Goal: Information Seeking & Learning: Learn about a topic

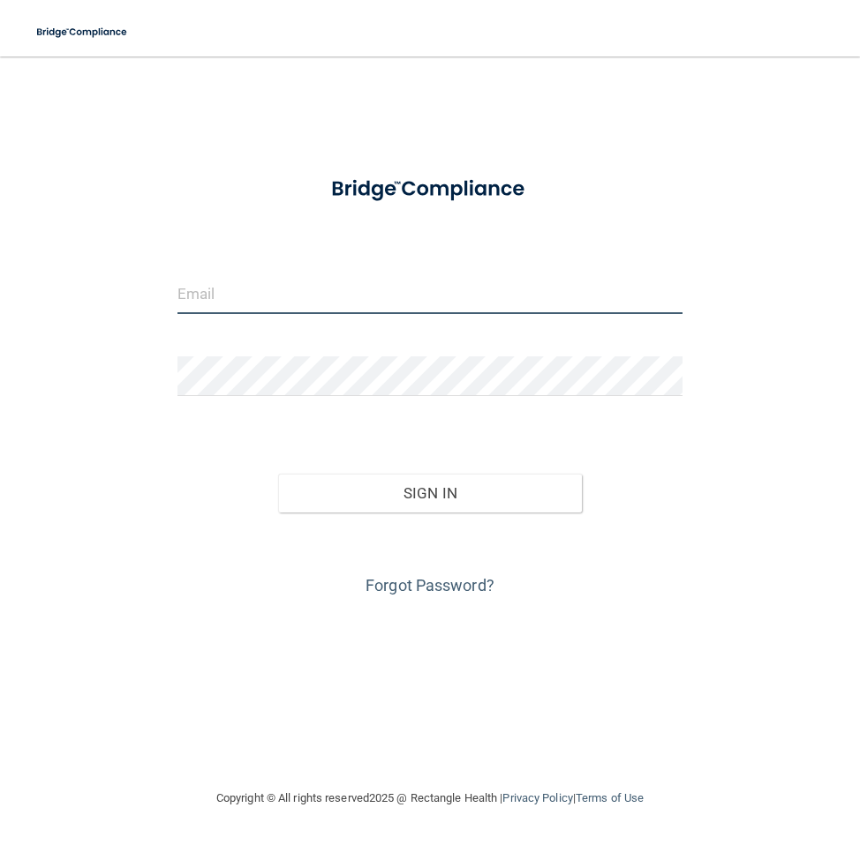
click at [335, 304] on input "email" at bounding box center [429, 294] width 505 height 40
type input "[EMAIL_ADDRESS][DOMAIN_NAME]"
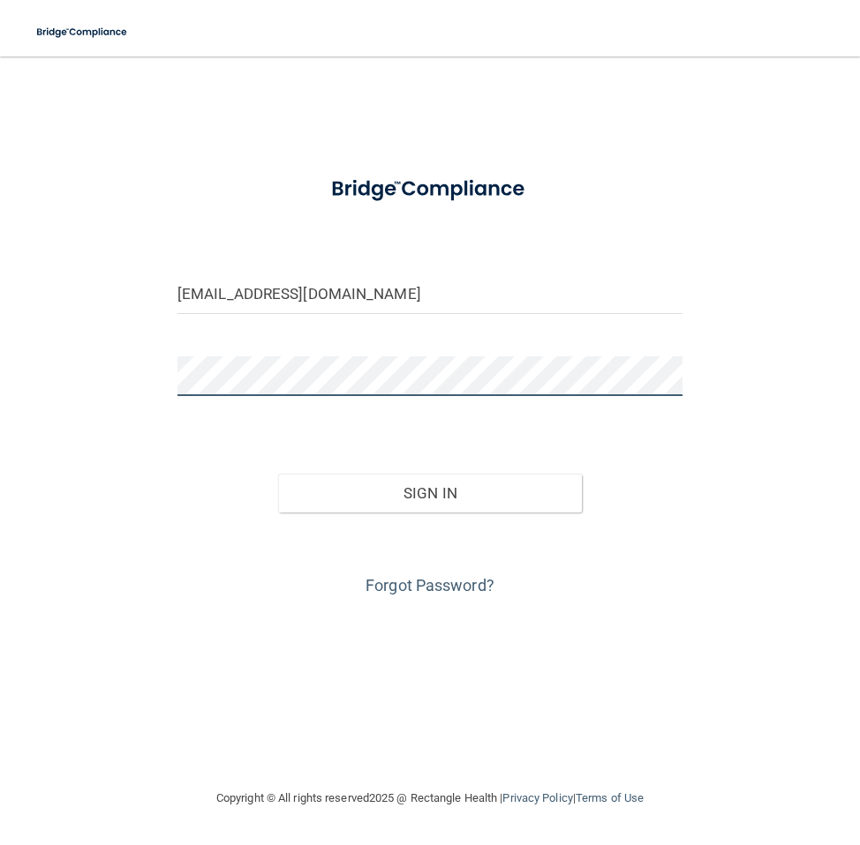
click at [278, 474] on button "Sign In" at bounding box center [429, 493] width 303 height 39
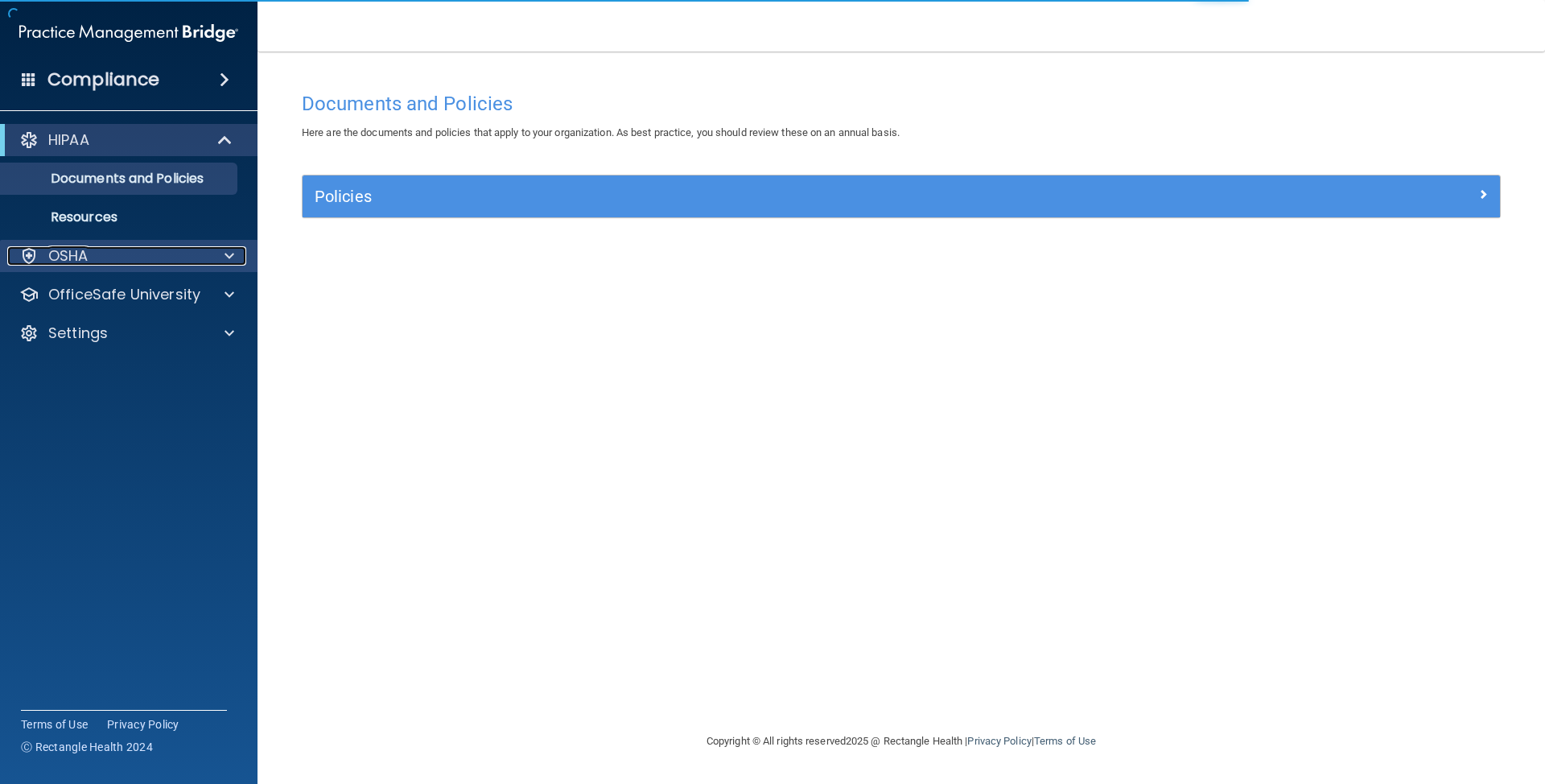
click at [207, 260] on div at bounding box center [227, 255] width 40 height 19
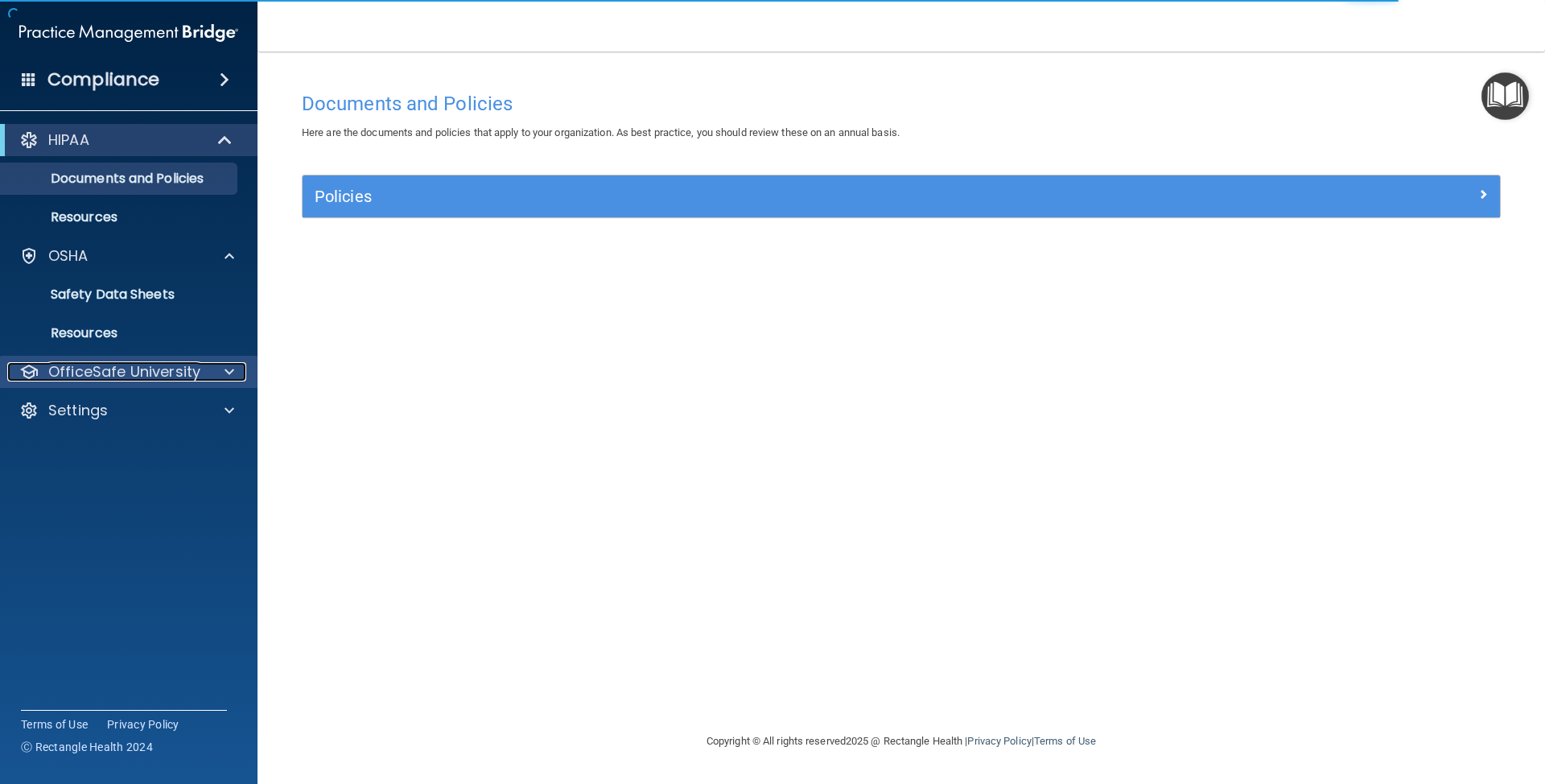
click at [197, 374] on p "OfficeSafe University" at bounding box center [124, 371] width 152 height 19
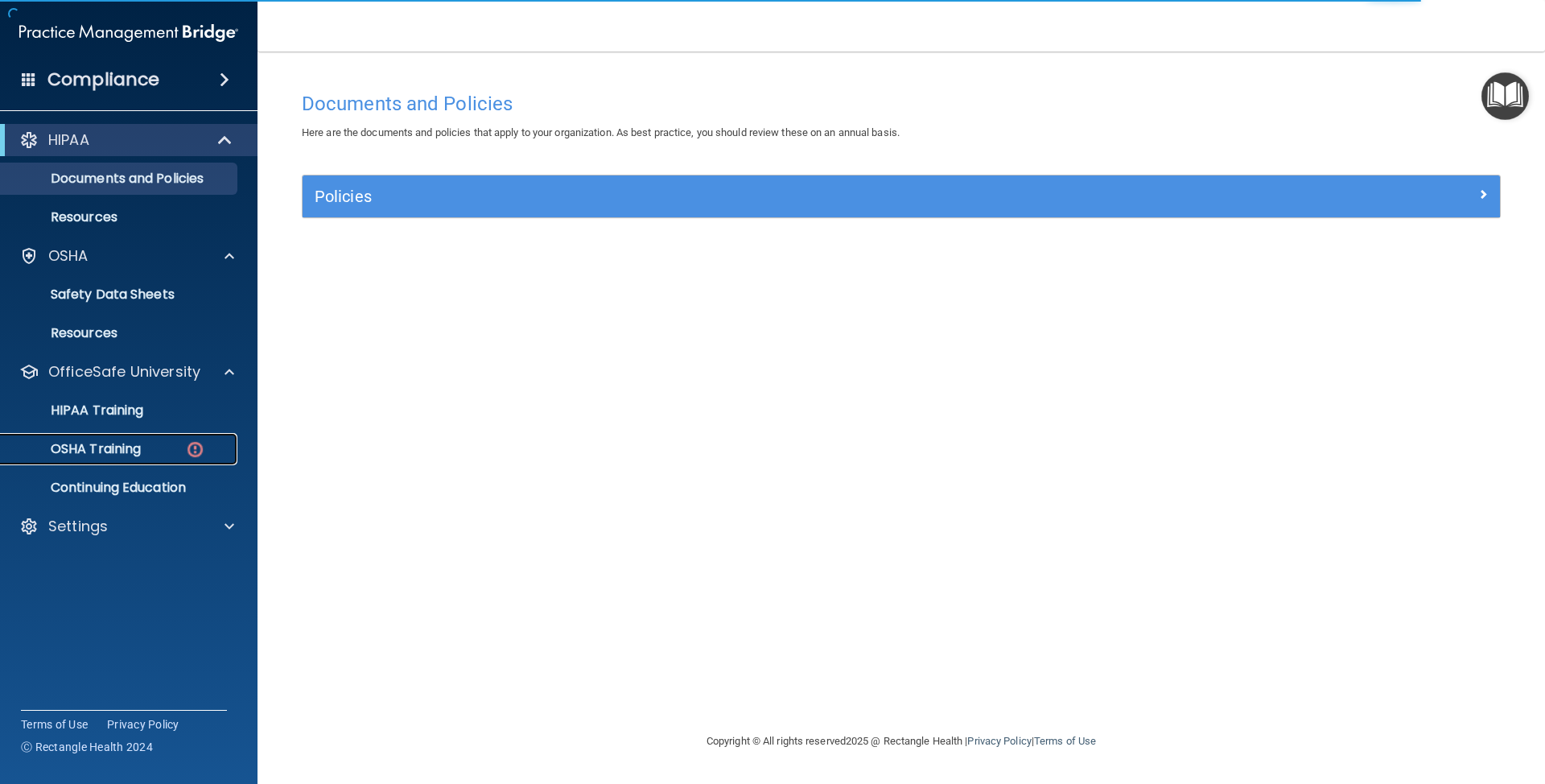
click at [149, 450] on div "OSHA Training" at bounding box center [119, 449] width 220 height 16
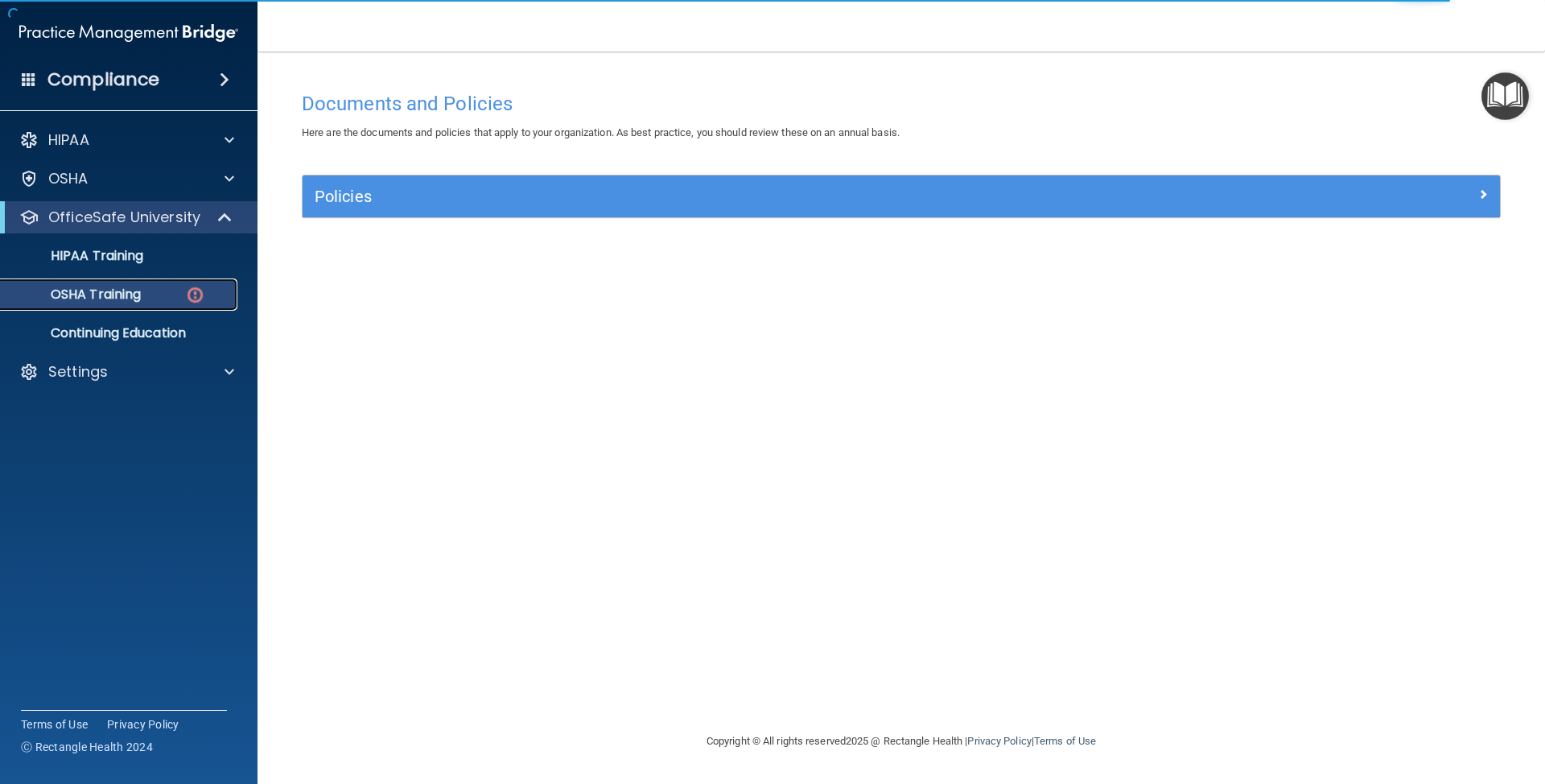
click at [136, 281] on link "OSHA Training" at bounding box center [110, 294] width 254 height 32
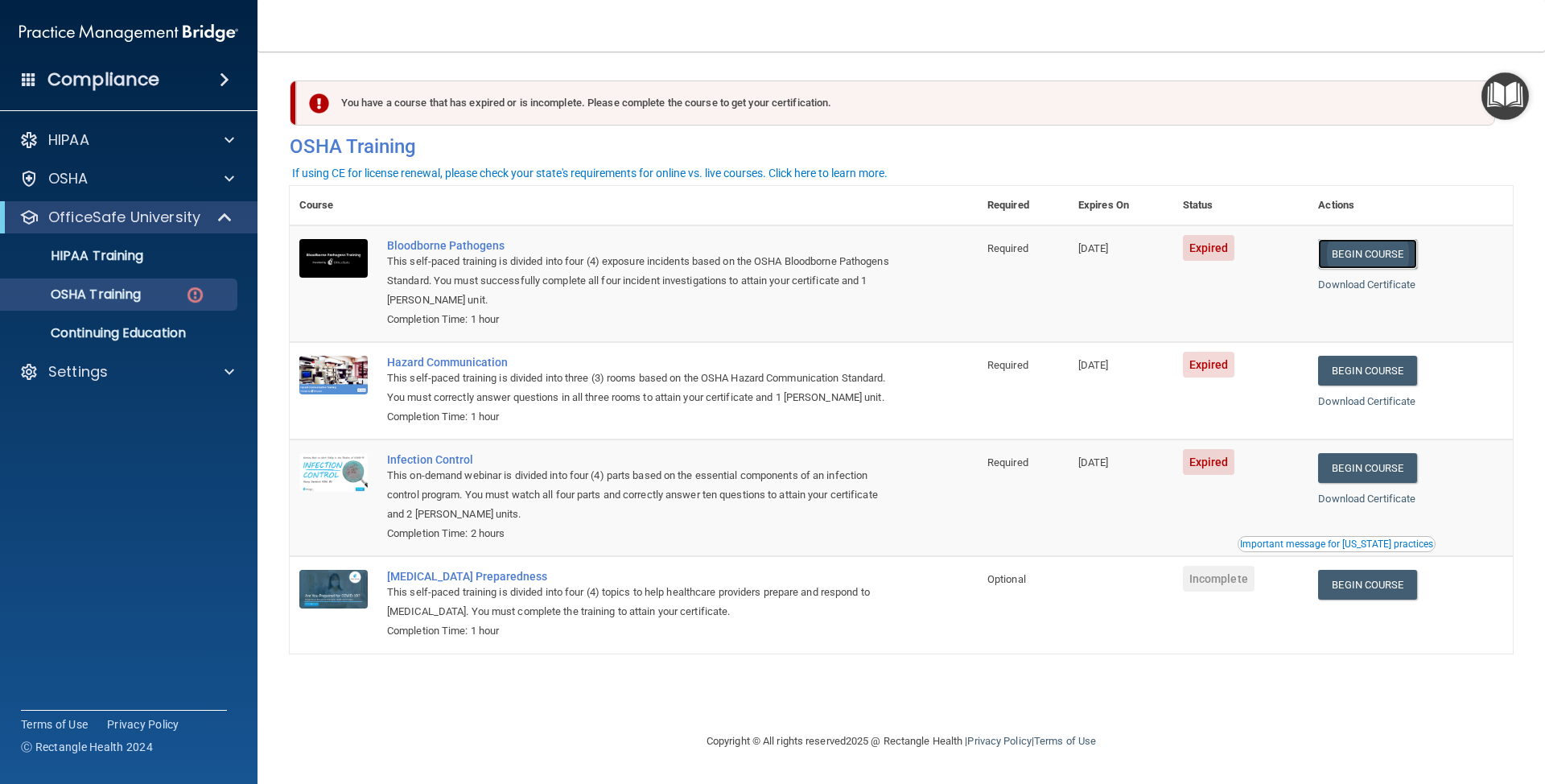
click at [783, 254] on link "Begin Course" at bounding box center [1368, 253] width 99 height 30
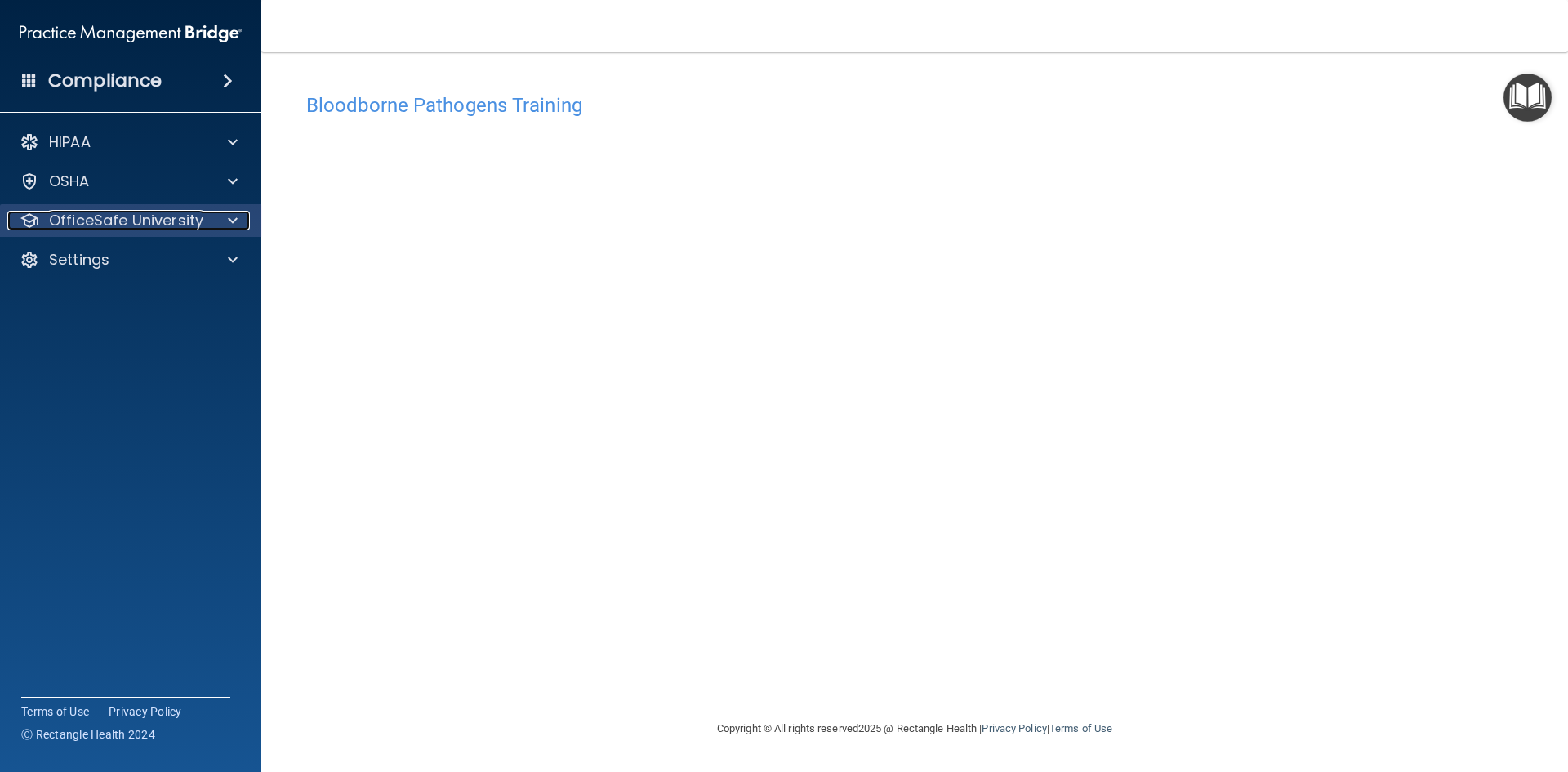
click at [215, 230] on div at bounding box center [230, 220] width 41 height 19
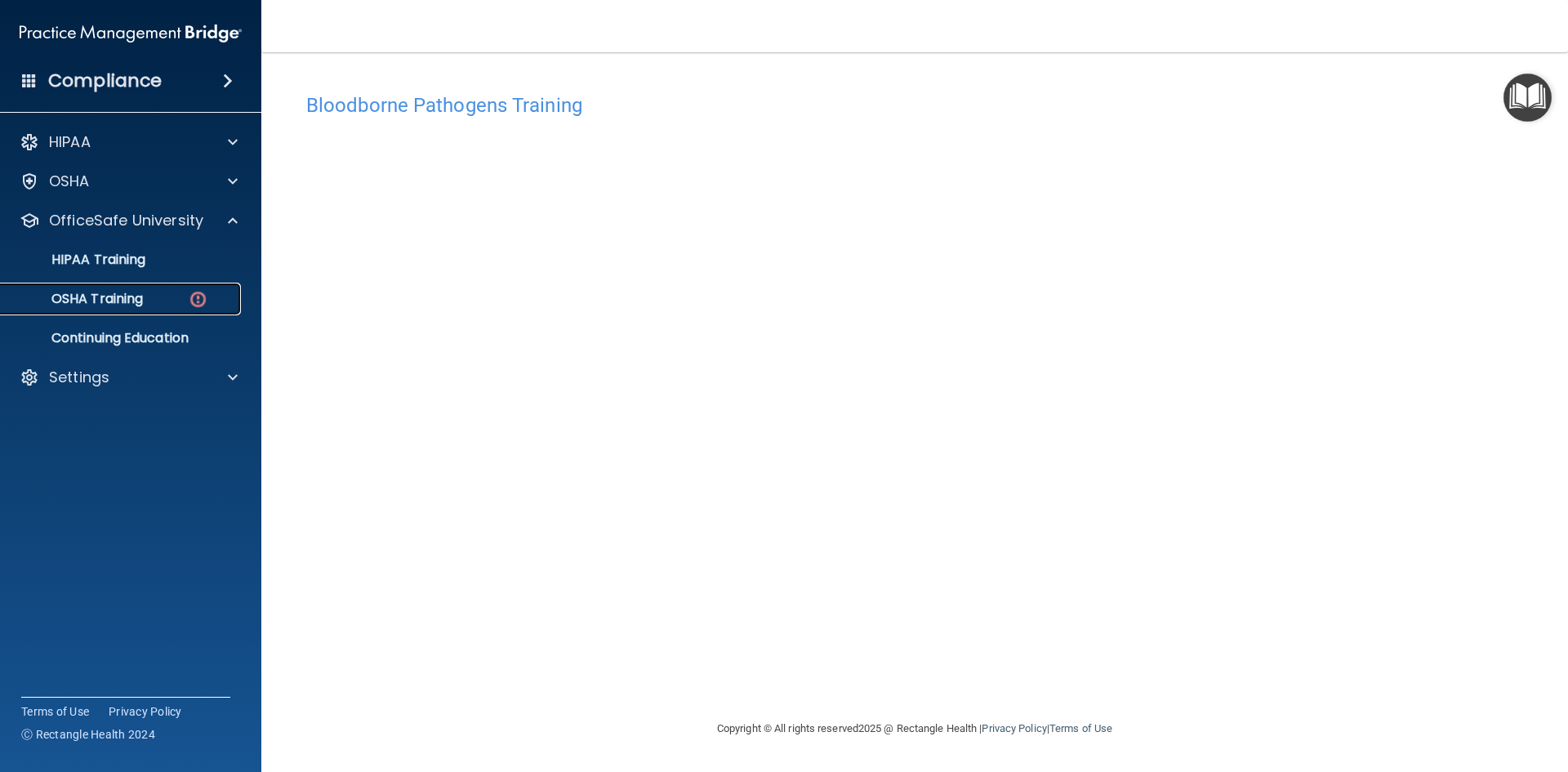
click at [171, 300] on div "OSHA Training" at bounding box center [121, 299] width 223 height 17
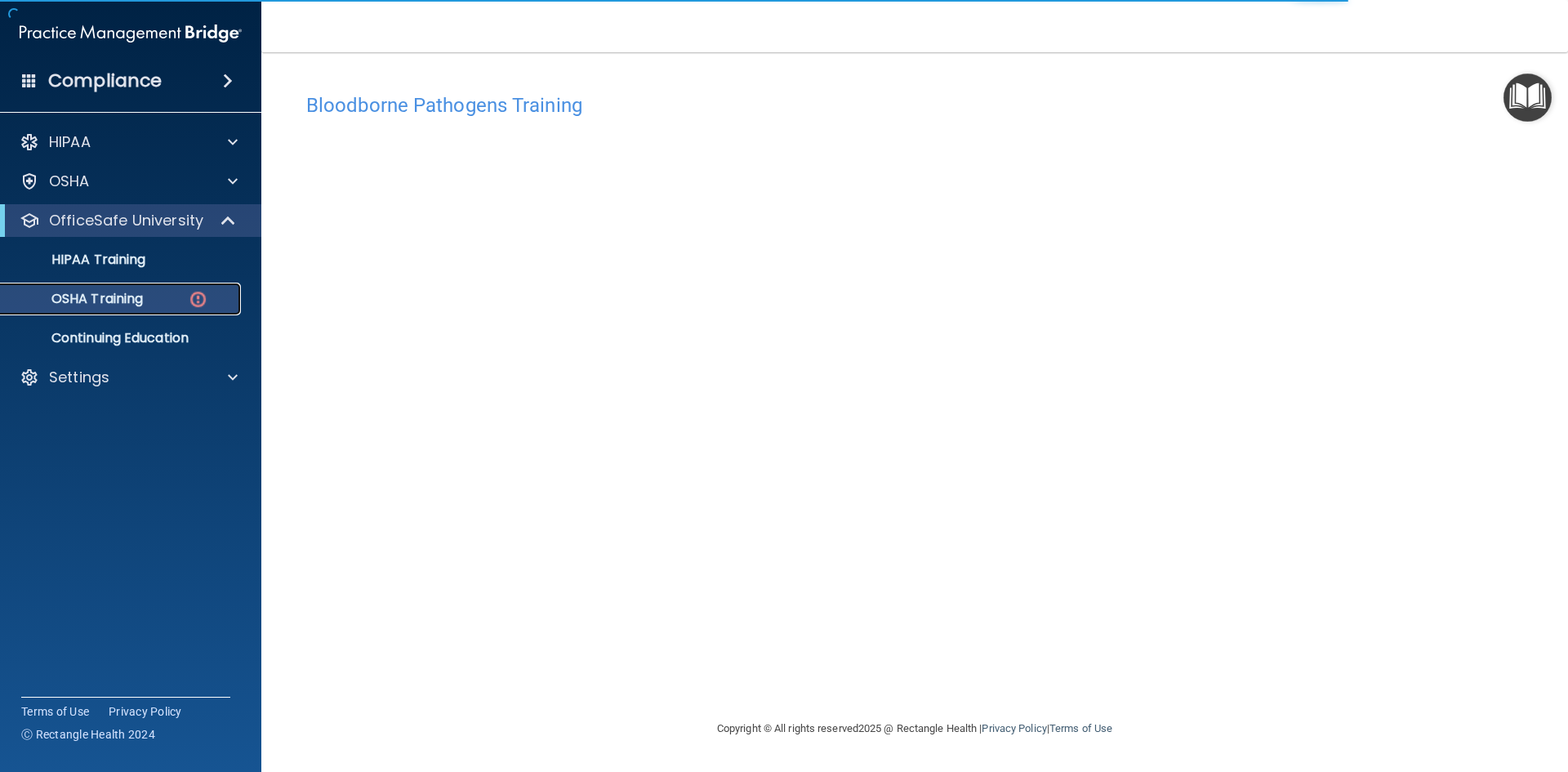
click at [146, 294] on div "OSHA Training" at bounding box center [121, 299] width 223 height 17
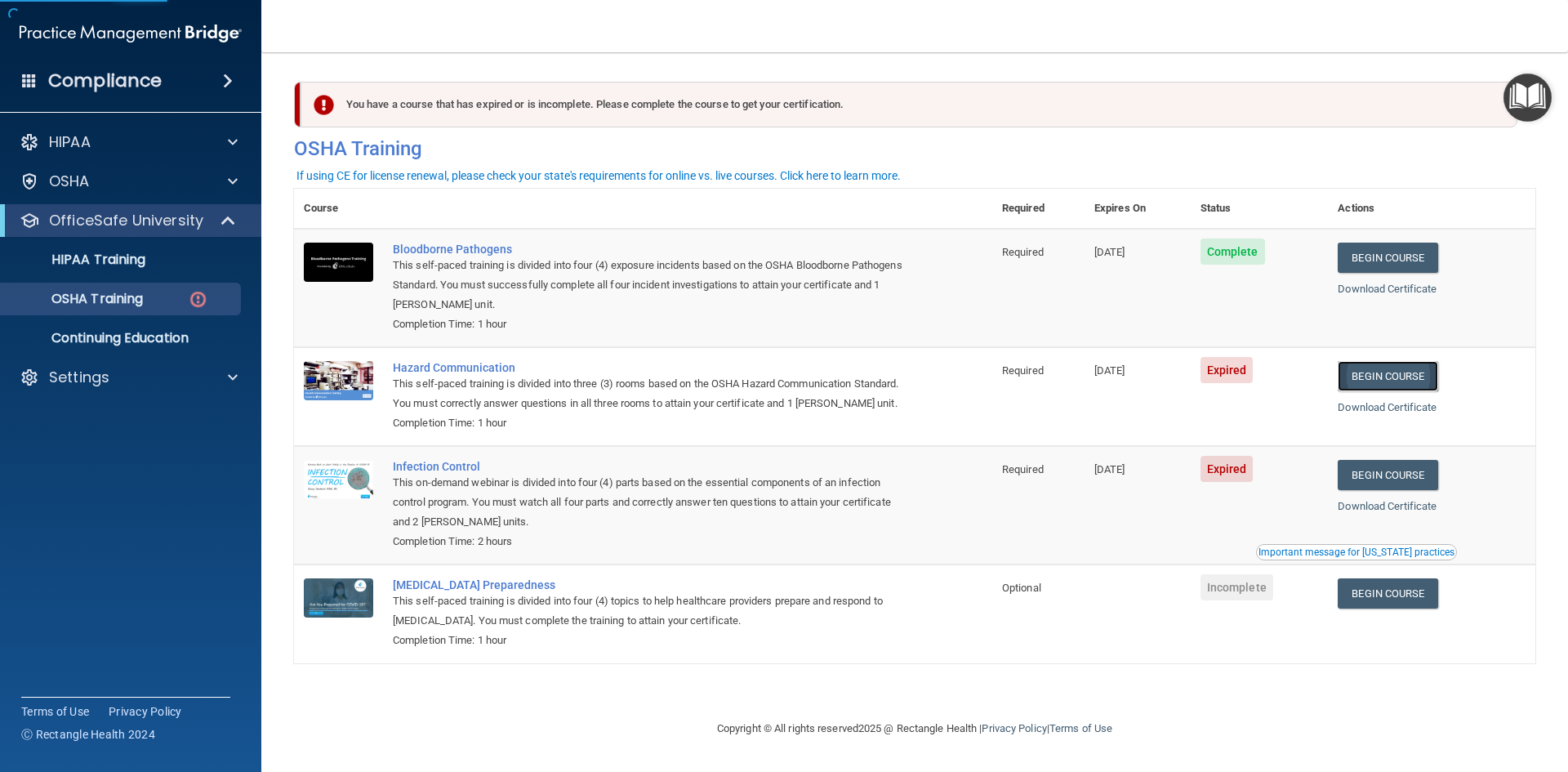
click at [1407, 370] on link "Begin Course" at bounding box center [1388, 376] width 100 height 31
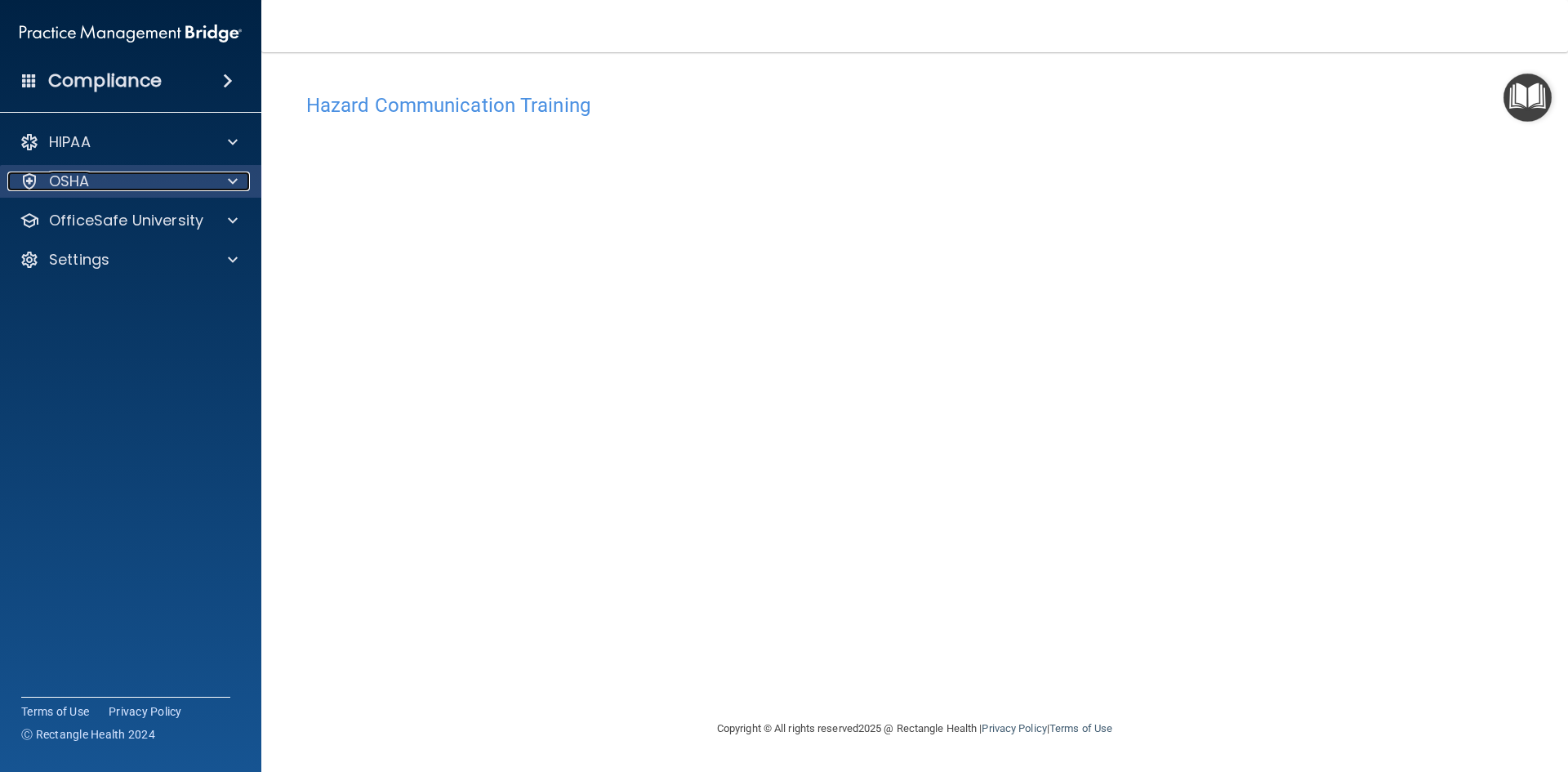
click at [220, 190] on div at bounding box center [230, 181] width 41 height 19
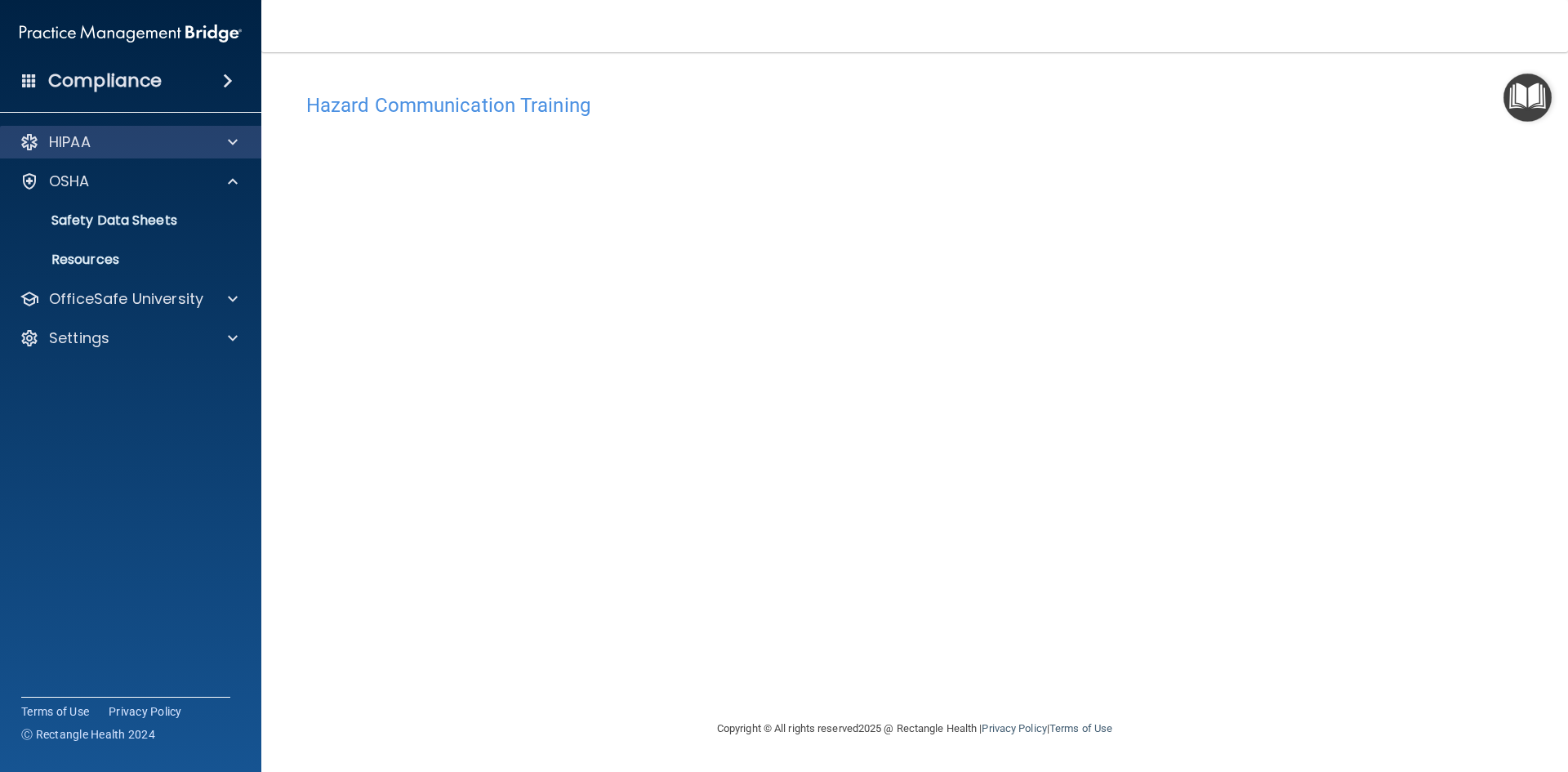
click at [196, 155] on div "HIPAA" at bounding box center [131, 142] width 262 height 32
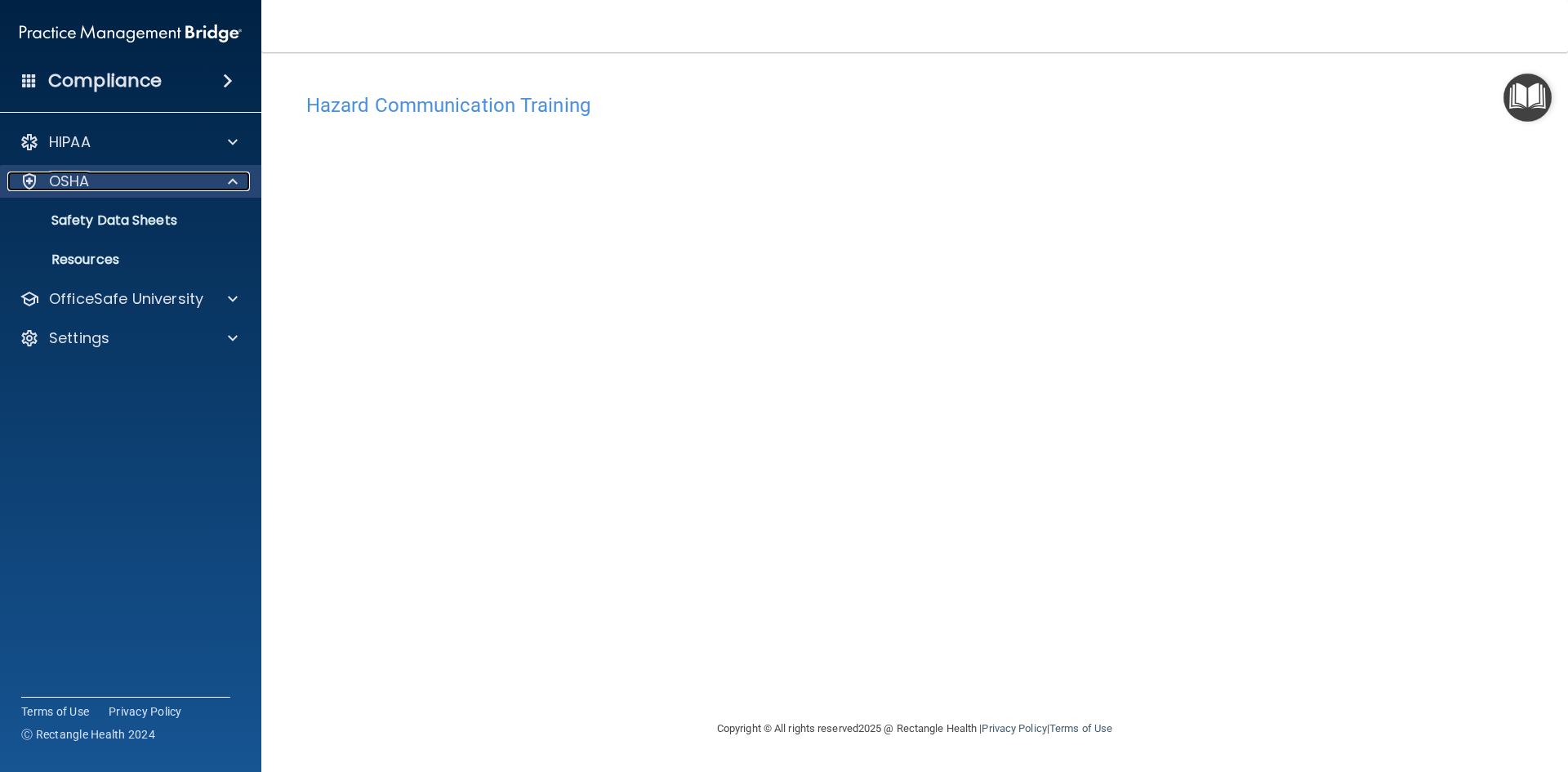
click at [217, 182] on div at bounding box center [230, 181] width 41 height 19
click at [180, 185] on div "OSHA" at bounding box center [108, 181] width 203 height 19
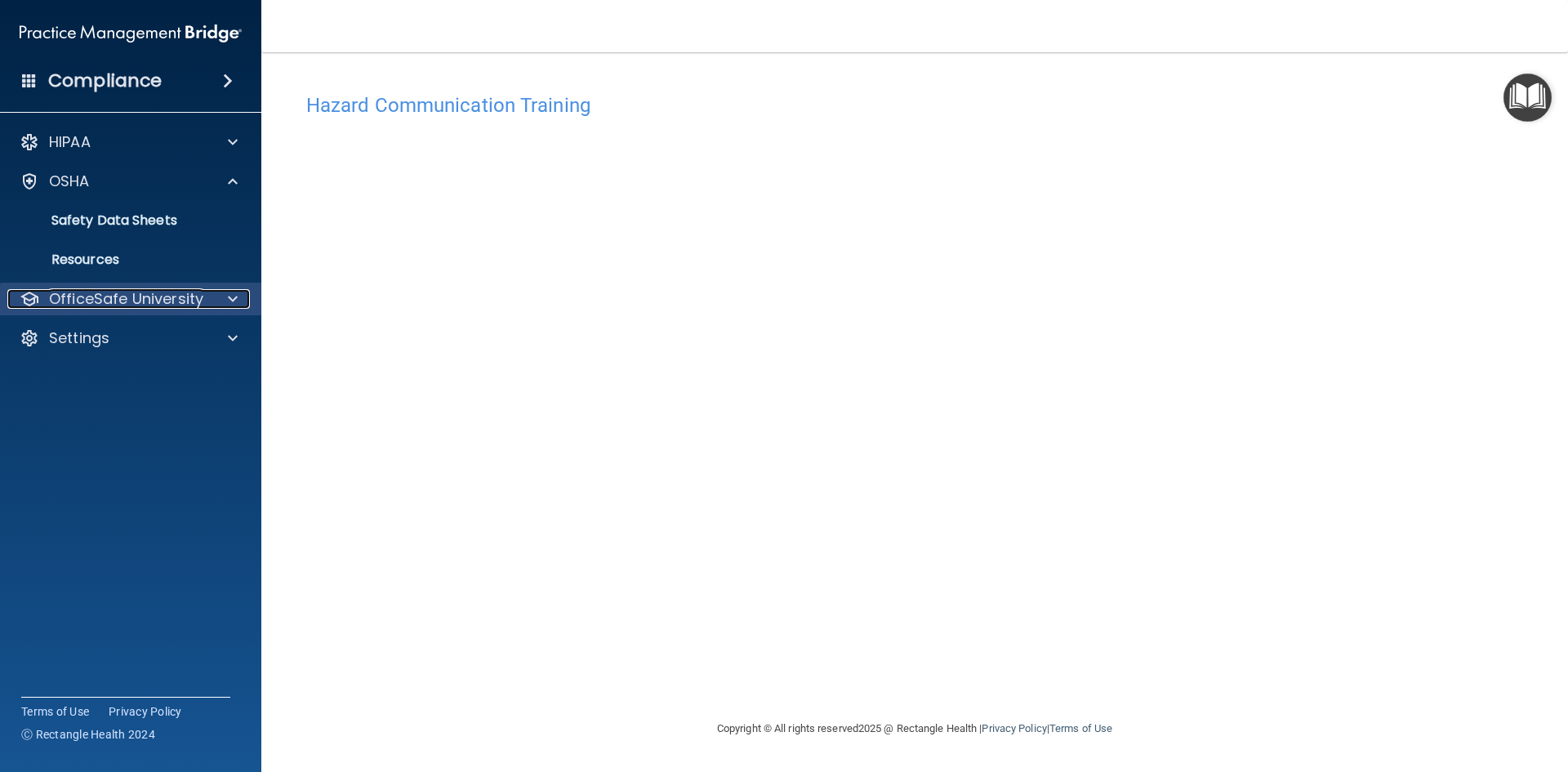
click at [157, 293] on p "OfficeSafe University" at bounding box center [126, 298] width 155 height 19
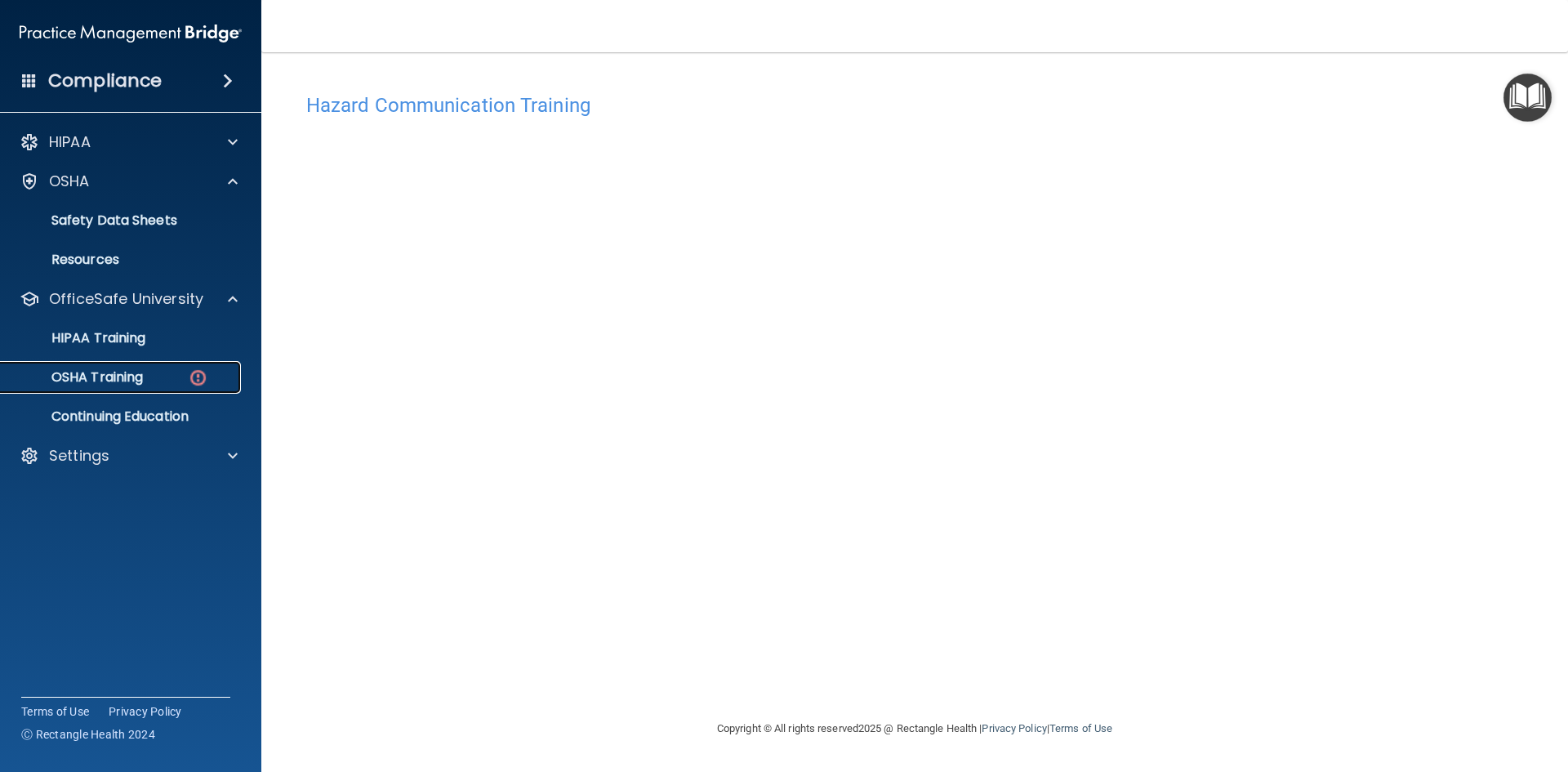
click at [137, 382] on p "OSHA Training" at bounding box center [76, 378] width 132 height 17
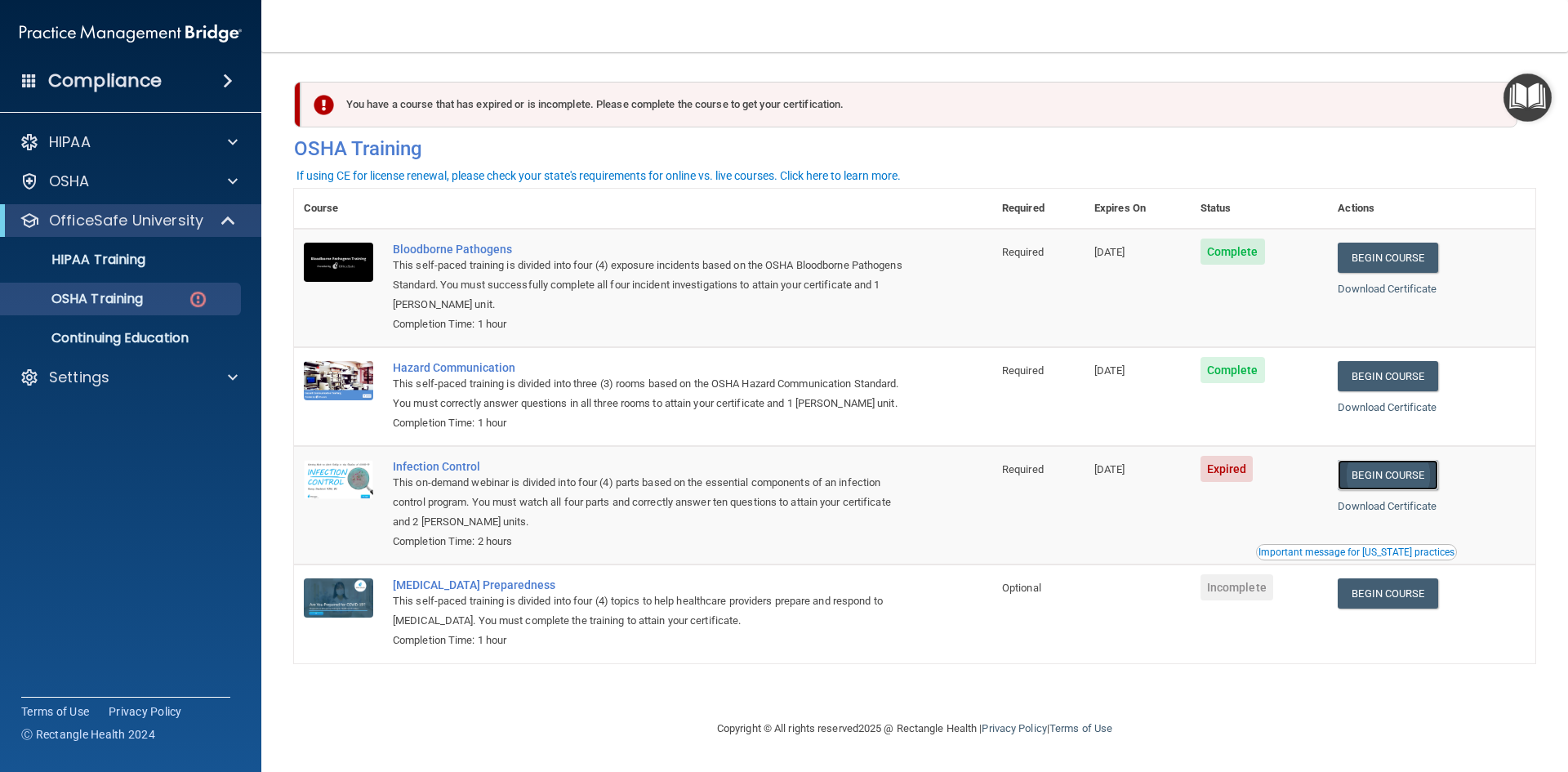
click at [1428, 478] on link "Begin Course" at bounding box center [1388, 475] width 100 height 31
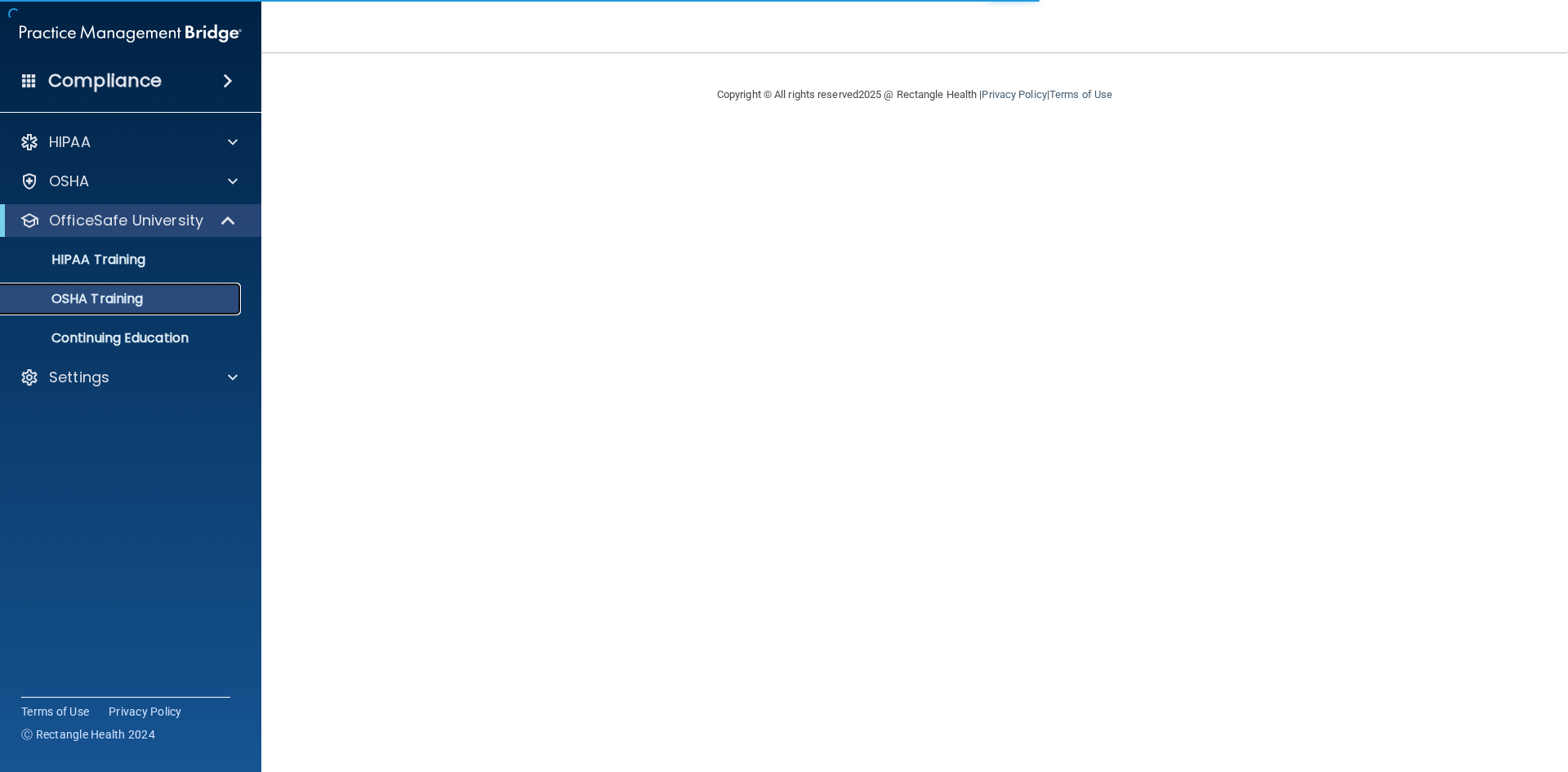
click at [162, 295] on div "OSHA Training" at bounding box center [121, 299] width 223 height 17
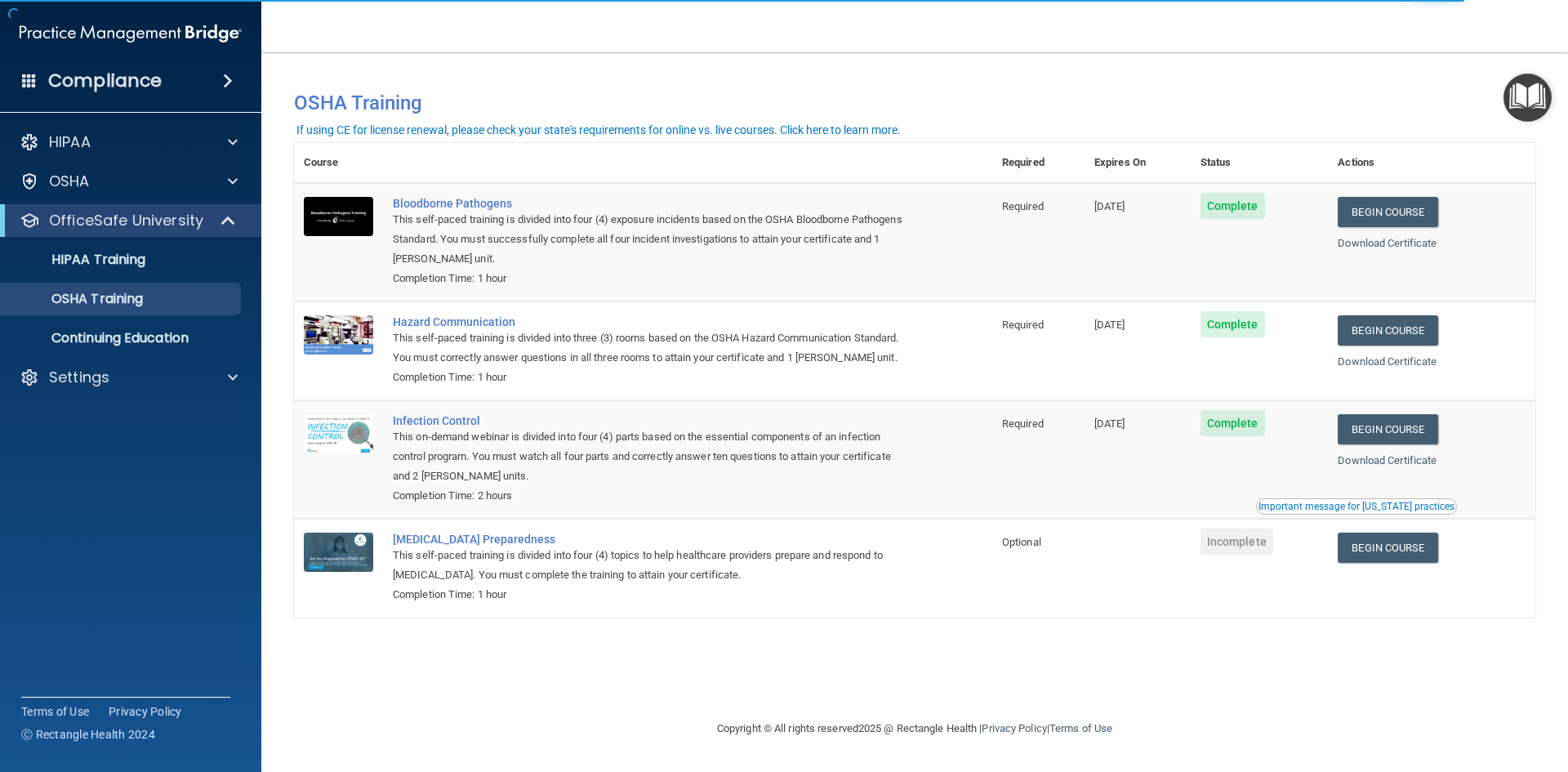
drag, startPoint x: 278, startPoint y: 268, endPoint x: 973, endPoint y: 403, distance: 708.0
drag, startPoint x: 973, startPoint y: 403, endPoint x: 1363, endPoint y: 513, distance: 405.2
click at [1360, 511] on button "Important message for [US_STATE] practices" at bounding box center [1356, 506] width 201 height 17
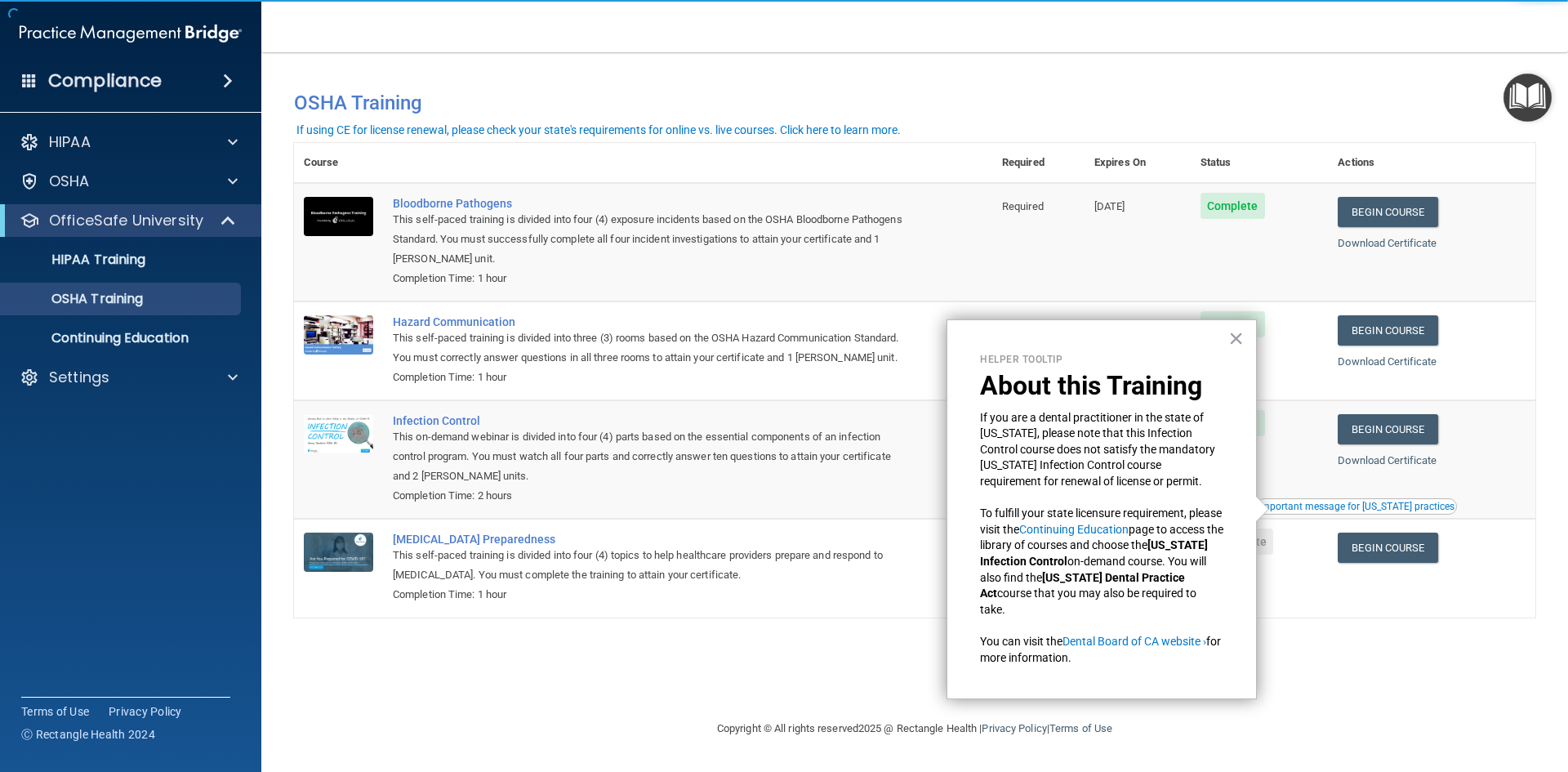
click at [1366, 506] on div "Important message for [US_STATE] practices" at bounding box center [1357, 506] width 196 height 10
